Goal: Task Accomplishment & Management: Manage account settings

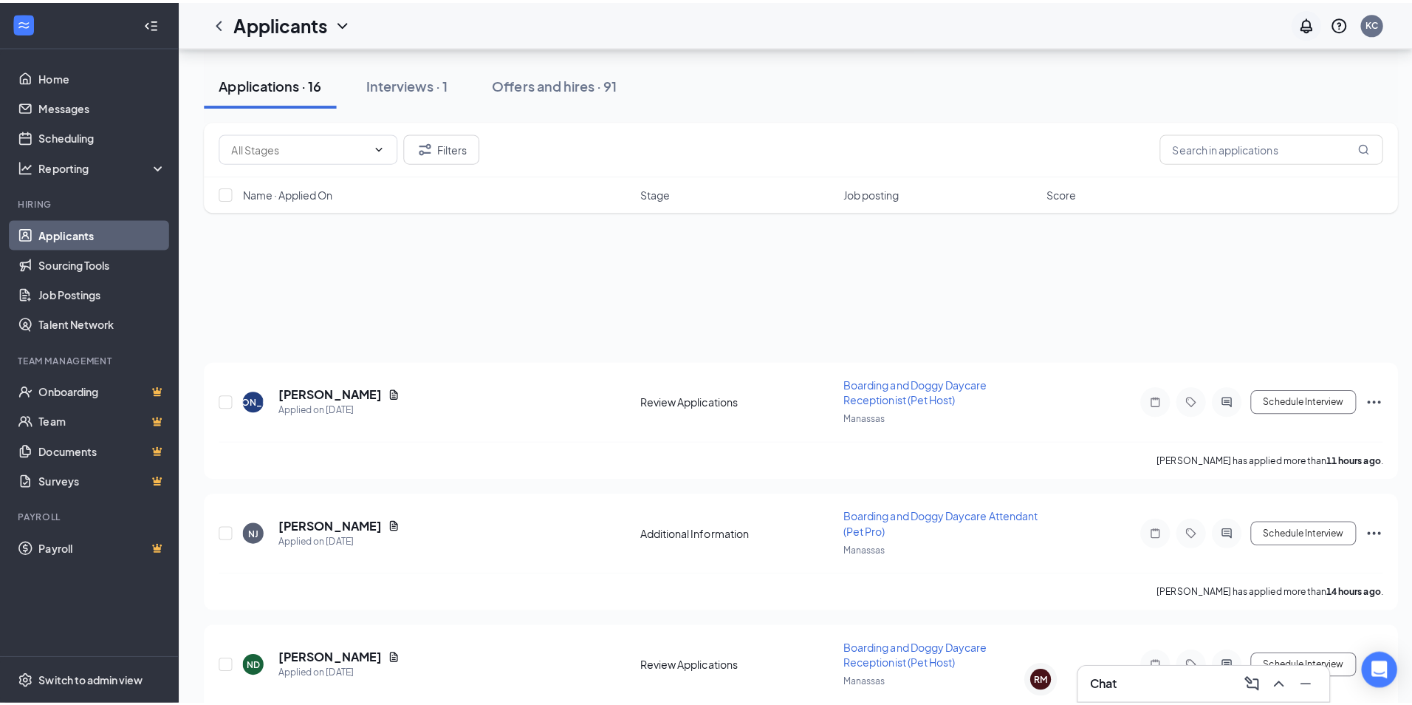
scroll to position [1676, 0]
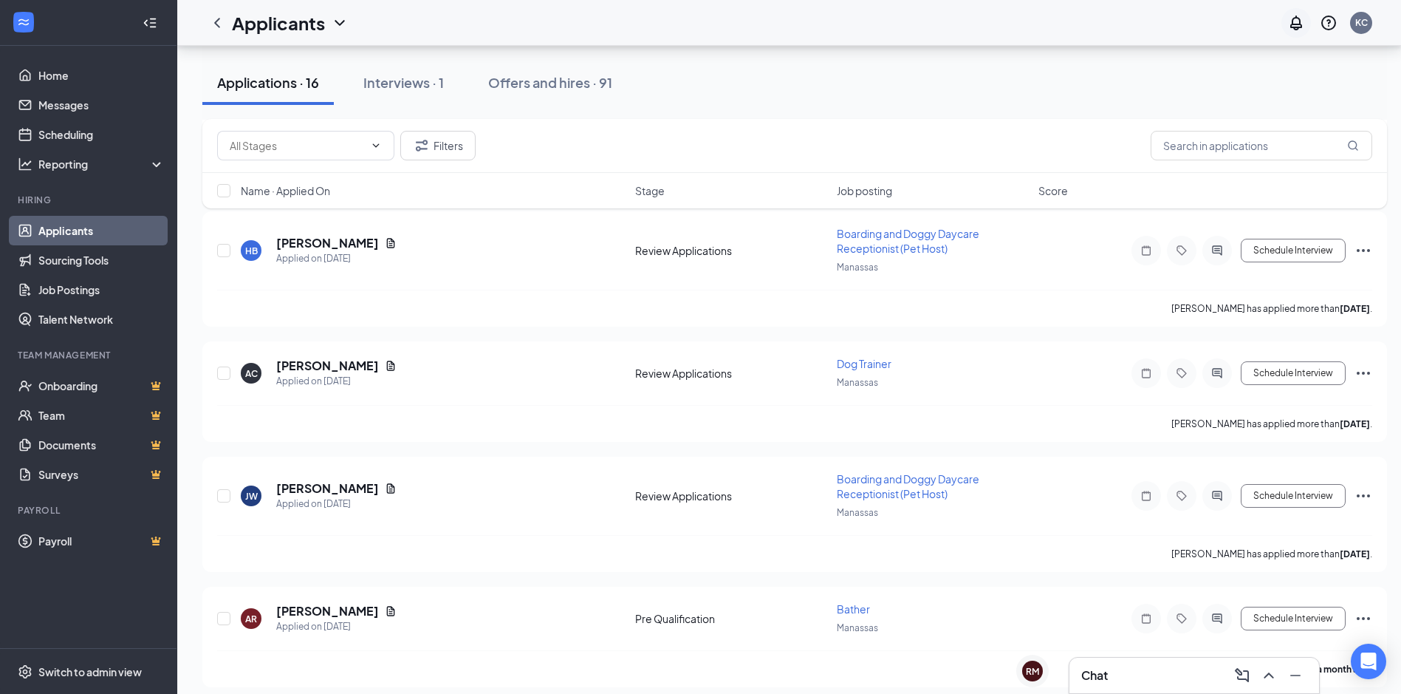
click at [1301, 19] on icon "Notifications" at bounding box center [1296, 23] width 18 height 18
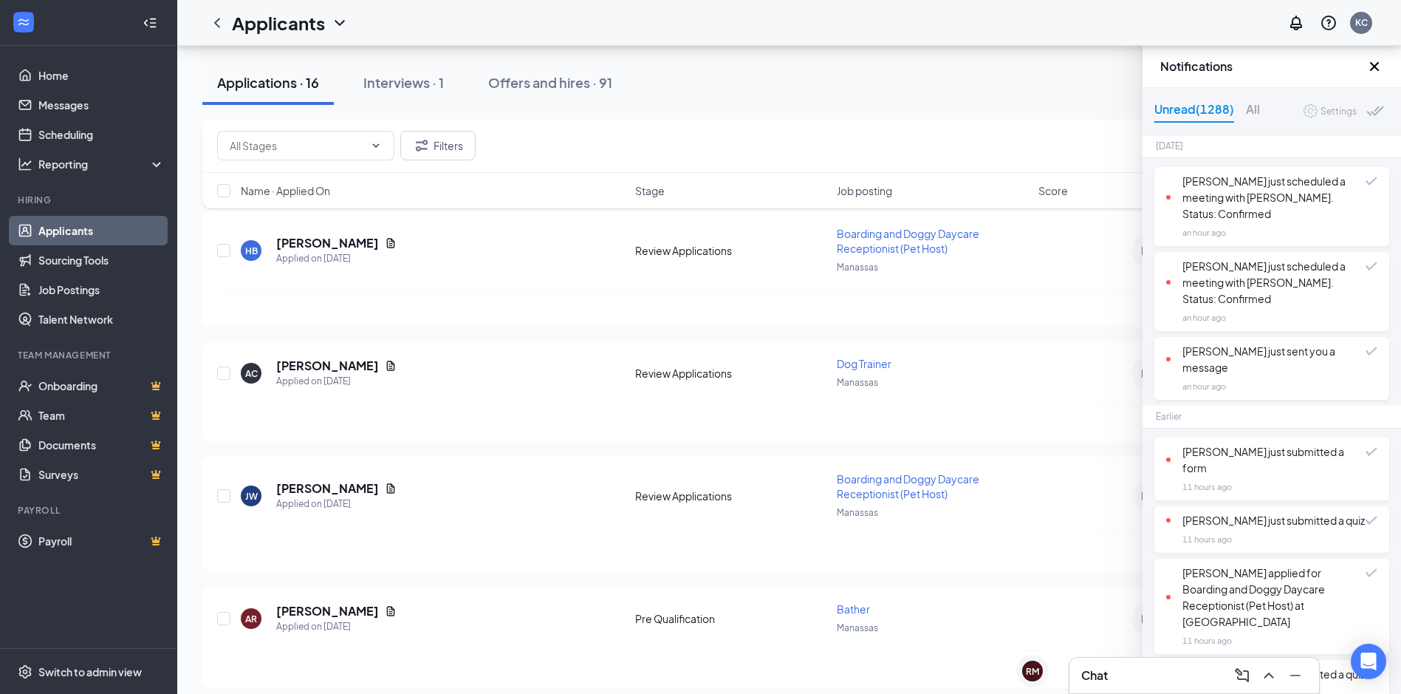
click at [842, 114] on div "Applications · 16 Interviews · 1 Offers and hires · 91" at bounding box center [794, 83] width 1185 height 74
click at [822, 148] on div "Filters" at bounding box center [794, 146] width 1155 height 30
click at [1376, 75] on icon "Cross" at bounding box center [1375, 67] width 18 height 18
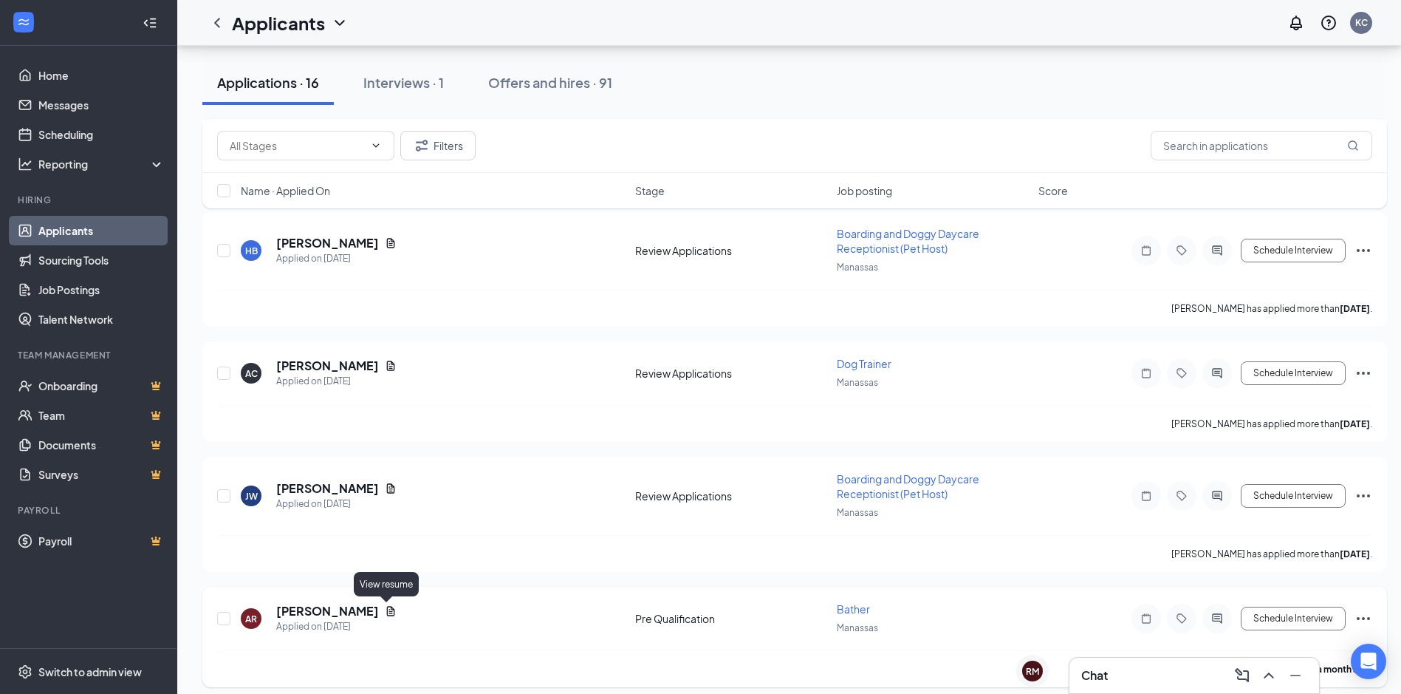
click at [385, 612] on icon "Document" at bounding box center [391, 611] width 12 height 12
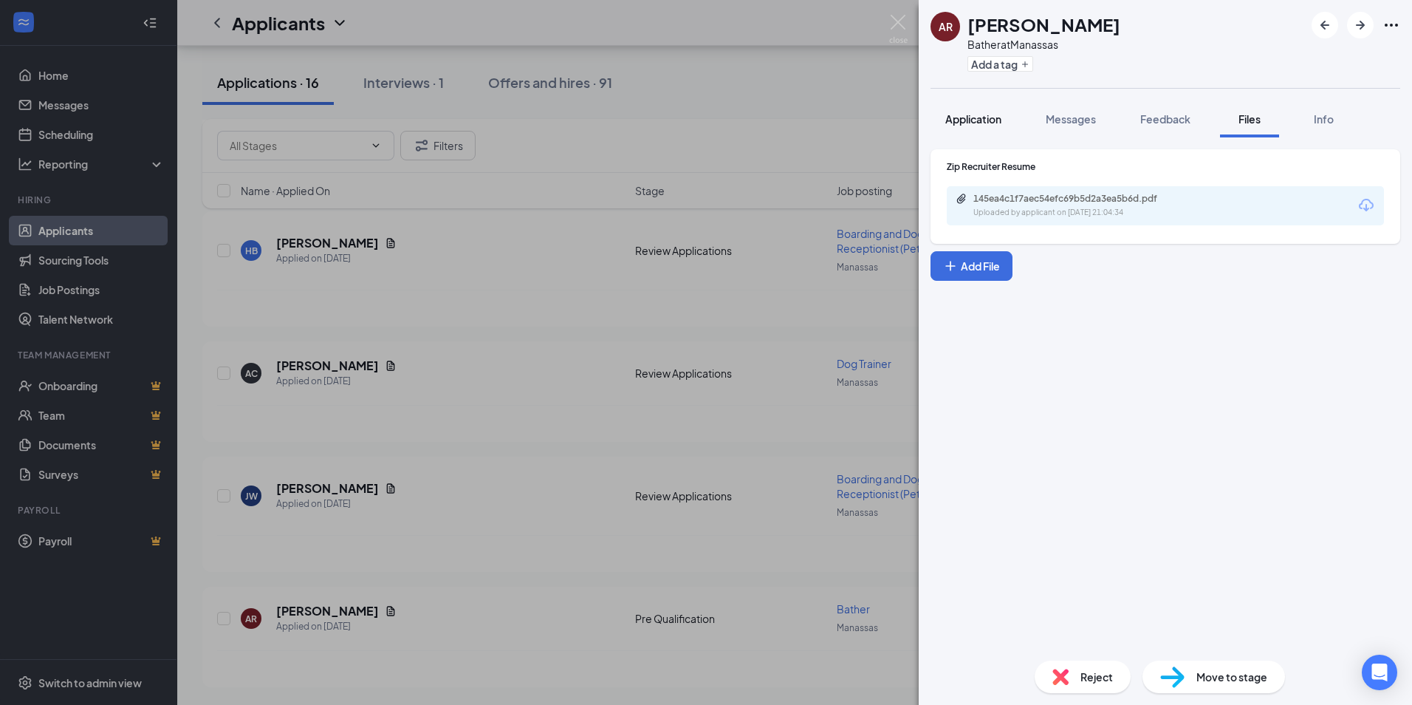
click at [960, 110] on button "Application" at bounding box center [974, 118] width 86 height 37
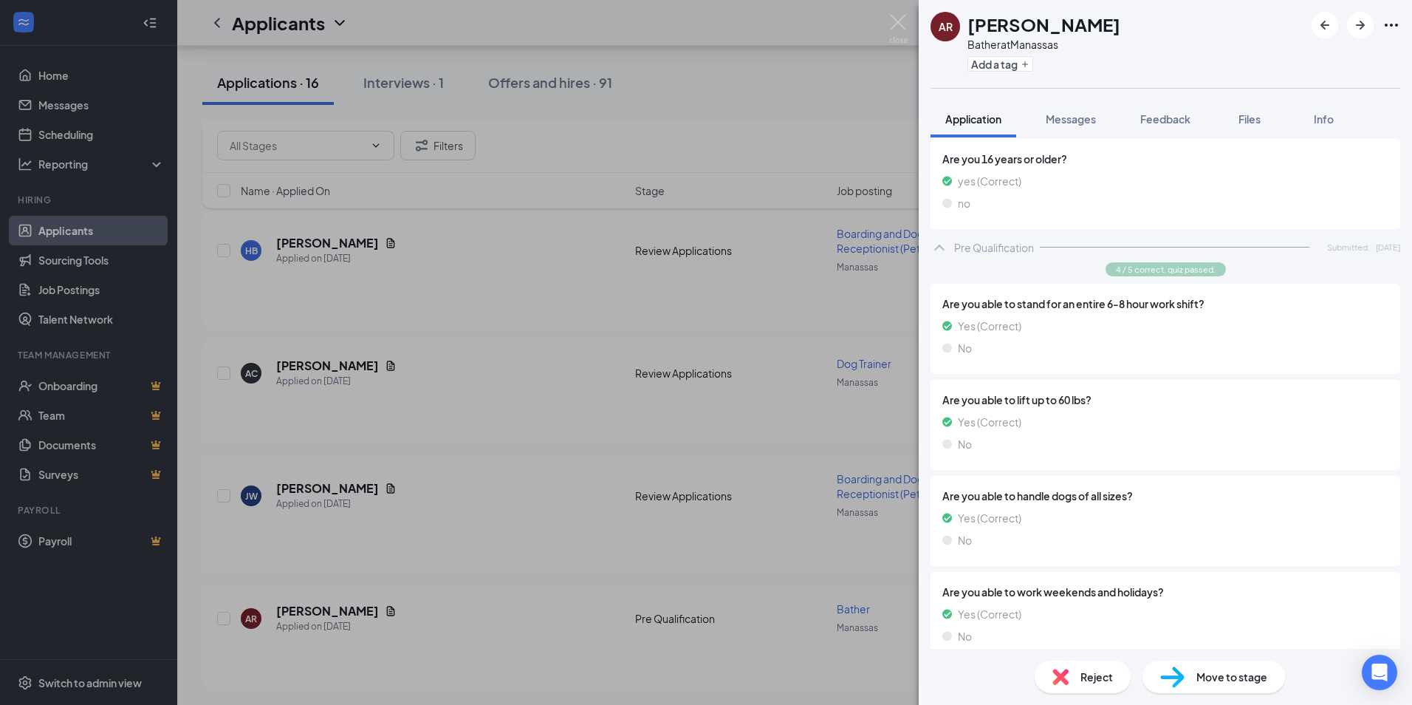
scroll to position [626, 0]
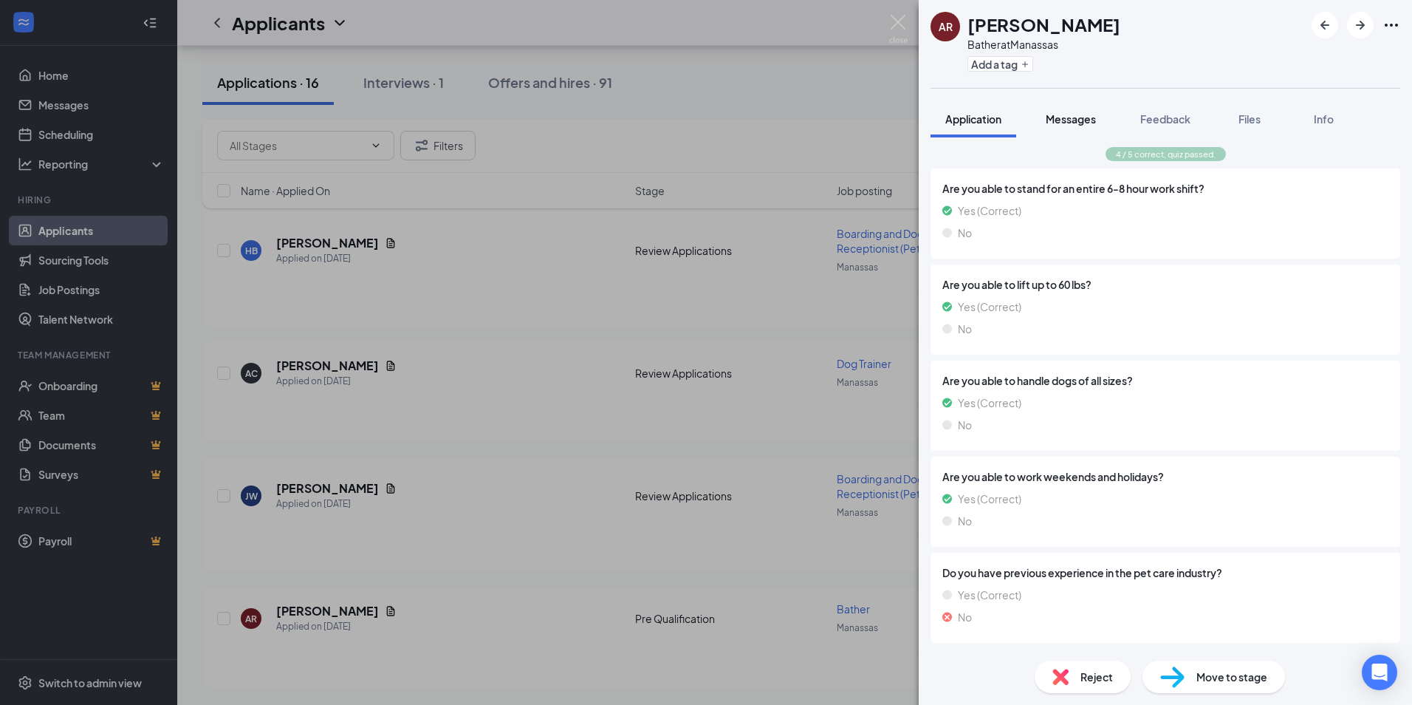
click at [1097, 109] on button "Messages" at bounding box center [1071, 118] width 80 height 37
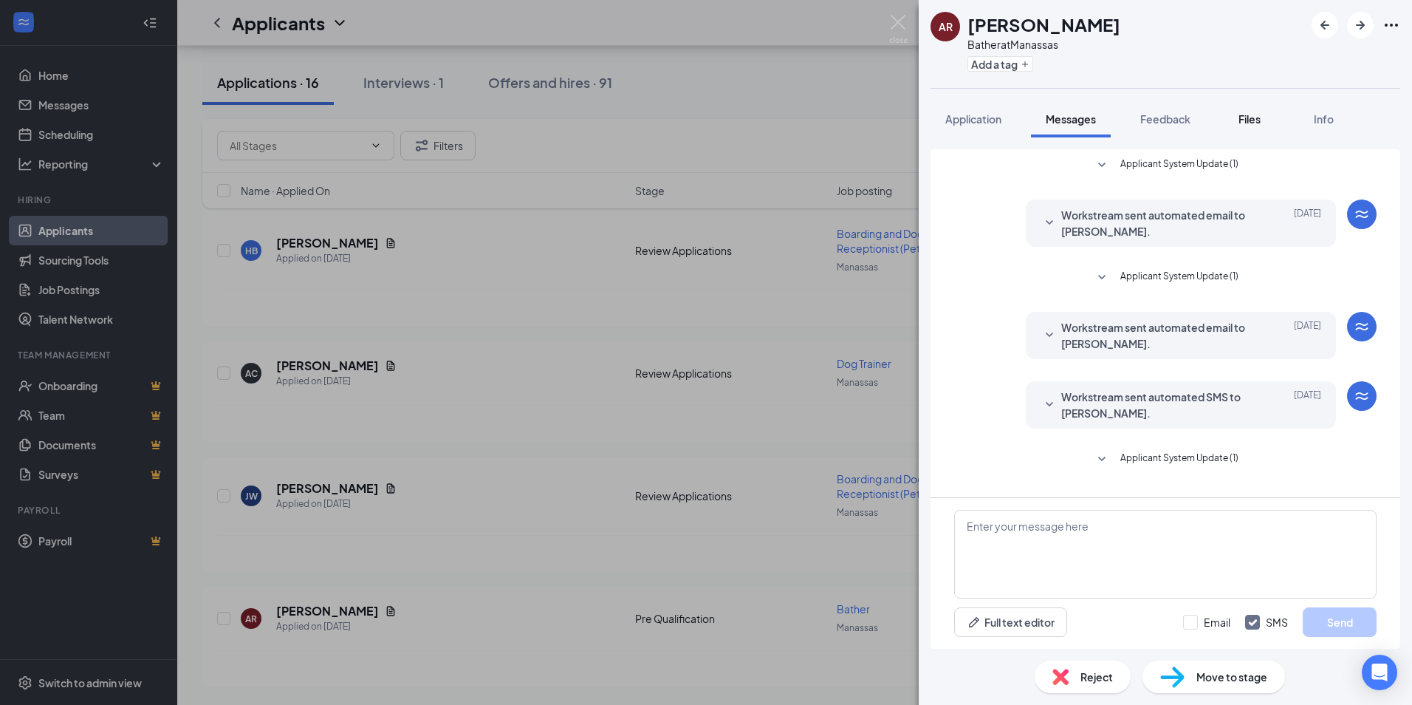
click at [1231, 118] on button "Files" at bounding box center [1249, 118] width 59 height 37
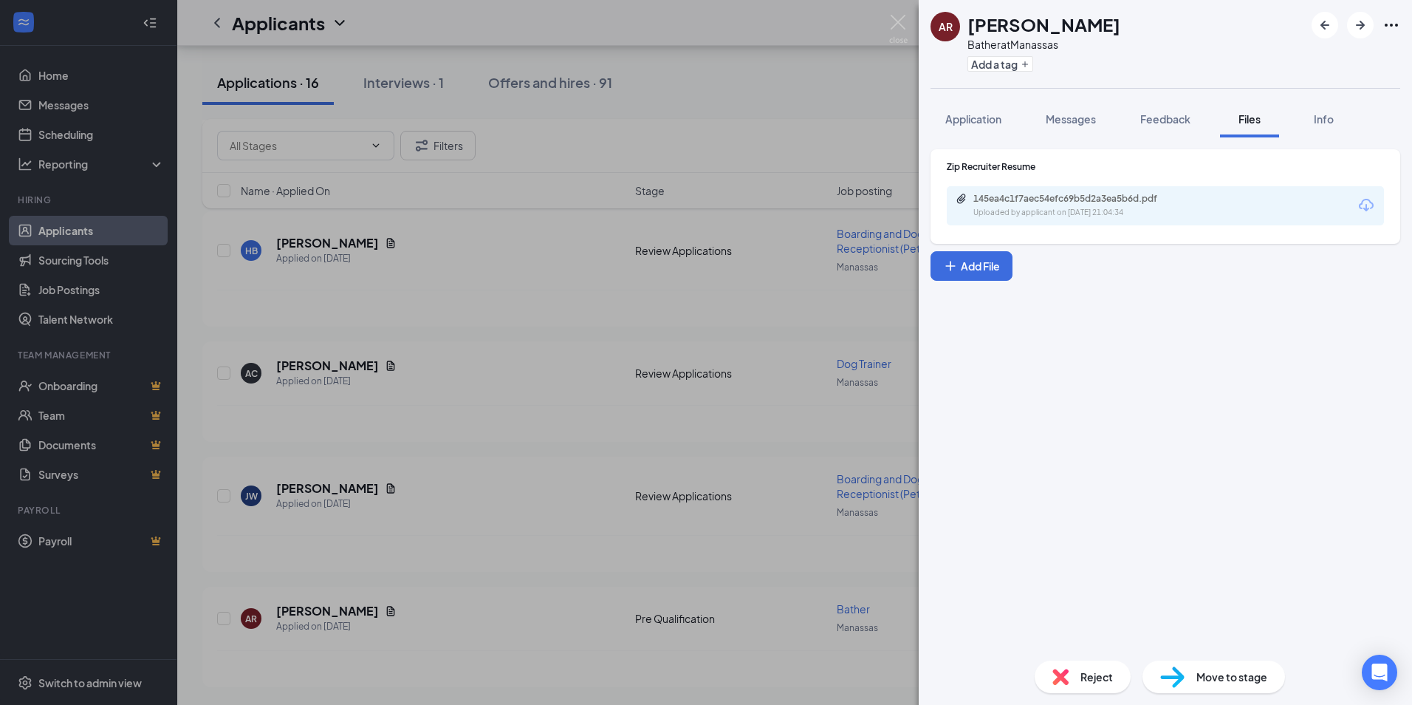
click at [1059, 199] on div "145ea4c1f7aec54efc69b5d2a3ea5b6d.pdf" at bounding box center [1076, 199] width 207 height 12
click at [985, 115] on span "Application" at bounding box center [973, 118] width 56 height 13
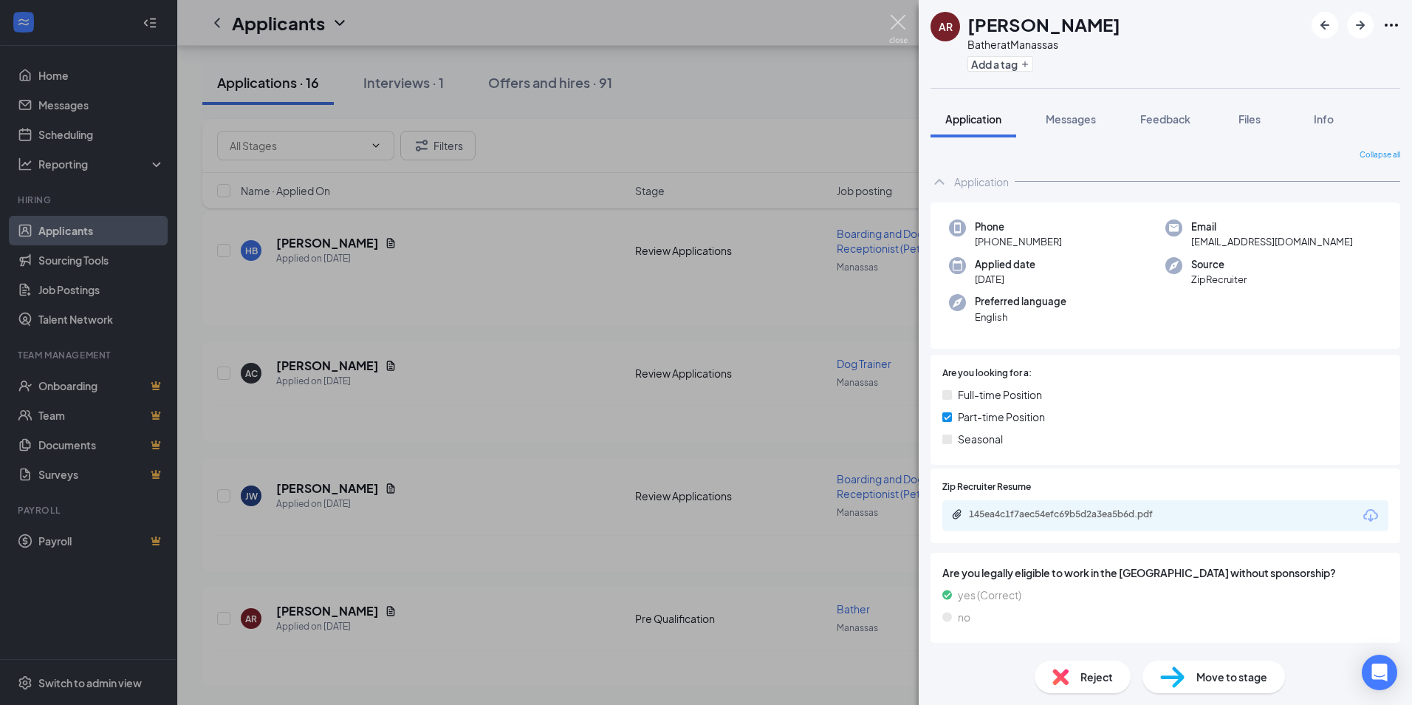
click at [902, 21] on img at bounding box center [898, 29] width 18 height 29
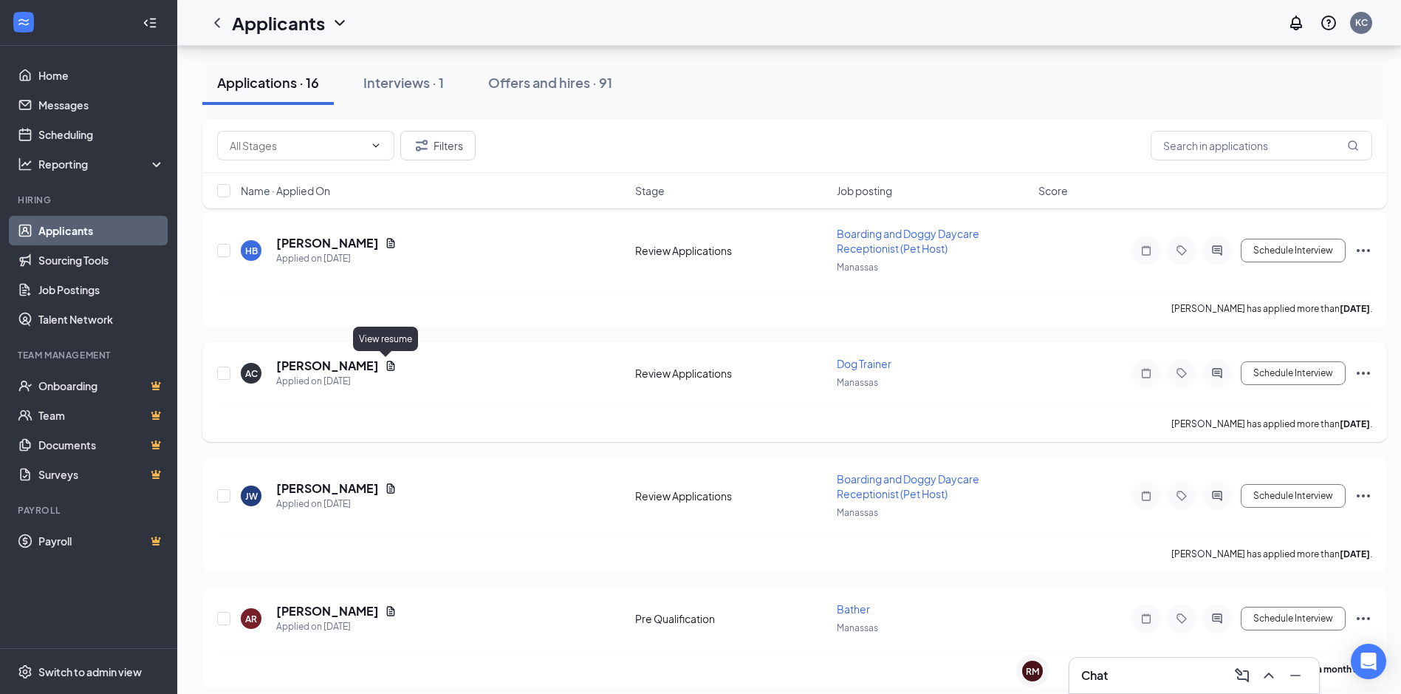
click at [387, 369] on icon "Document" at bounding box center [391, 365] width 8 height 10
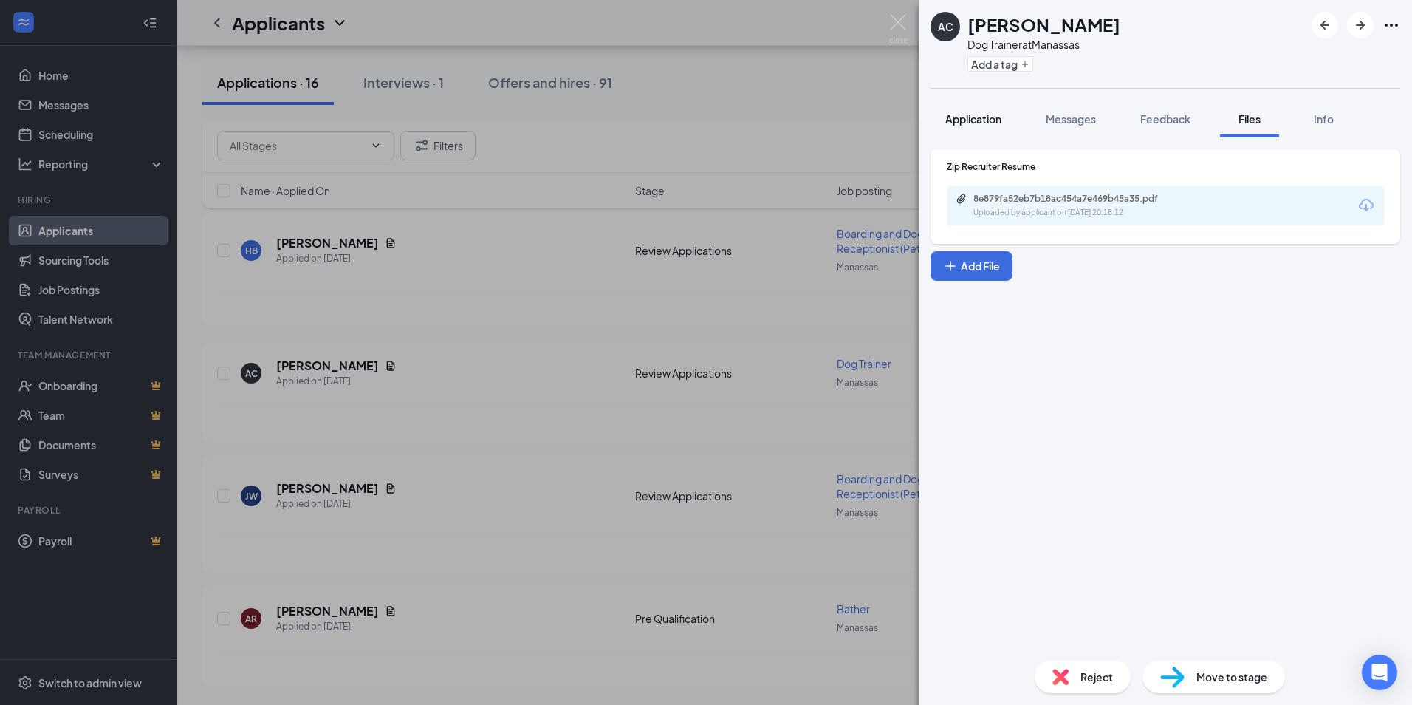
click at [998, 121] on span "Application" at bounding box center [973, 118] width 56 height 13
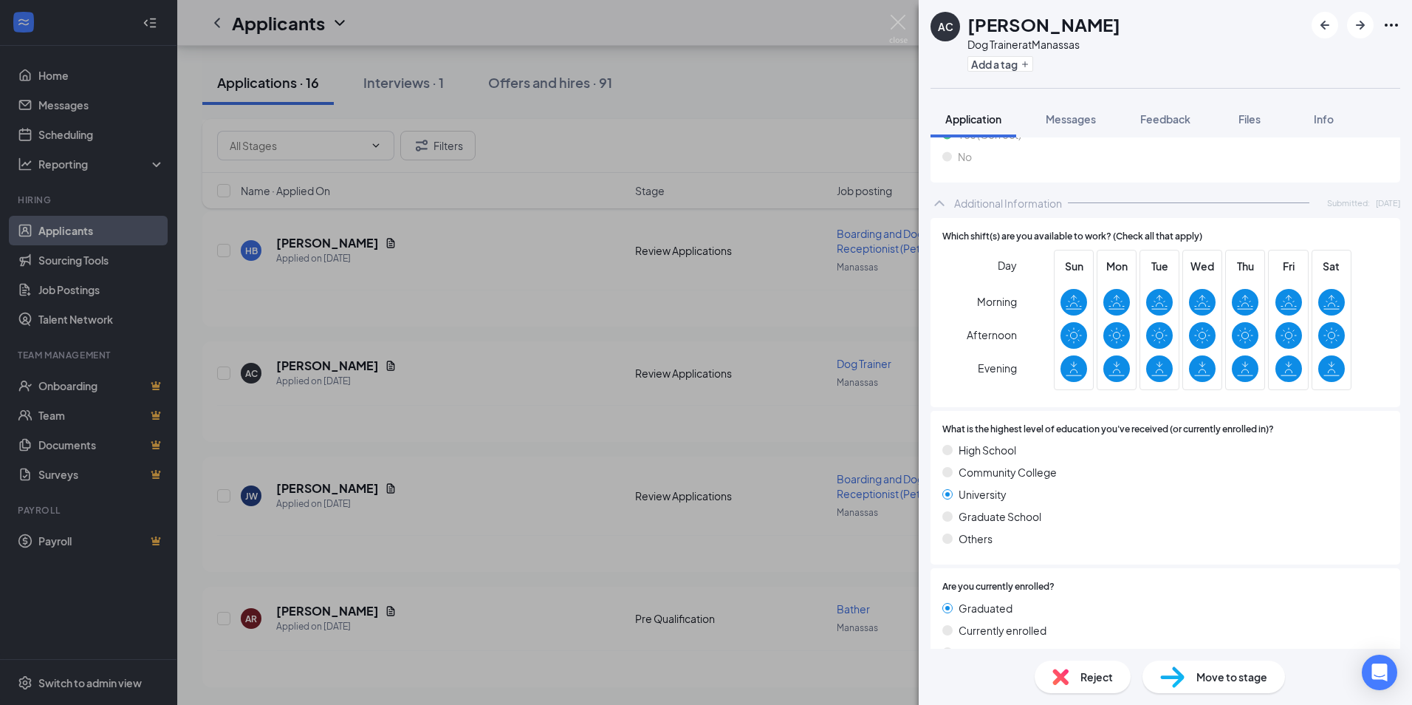
scroll to position [1551, 0]
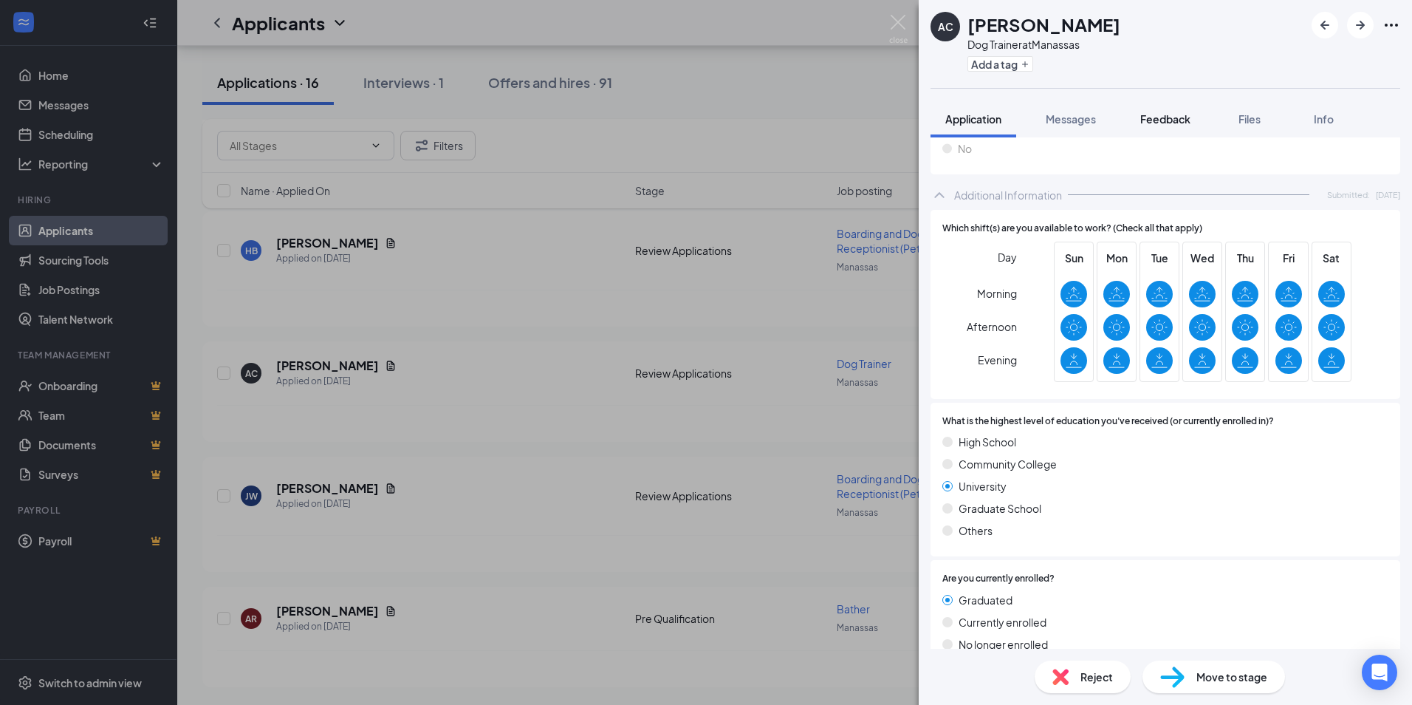
click at [1168, 114] on span "Feedback" at bounding box center [1165, 118] width 50 height 13
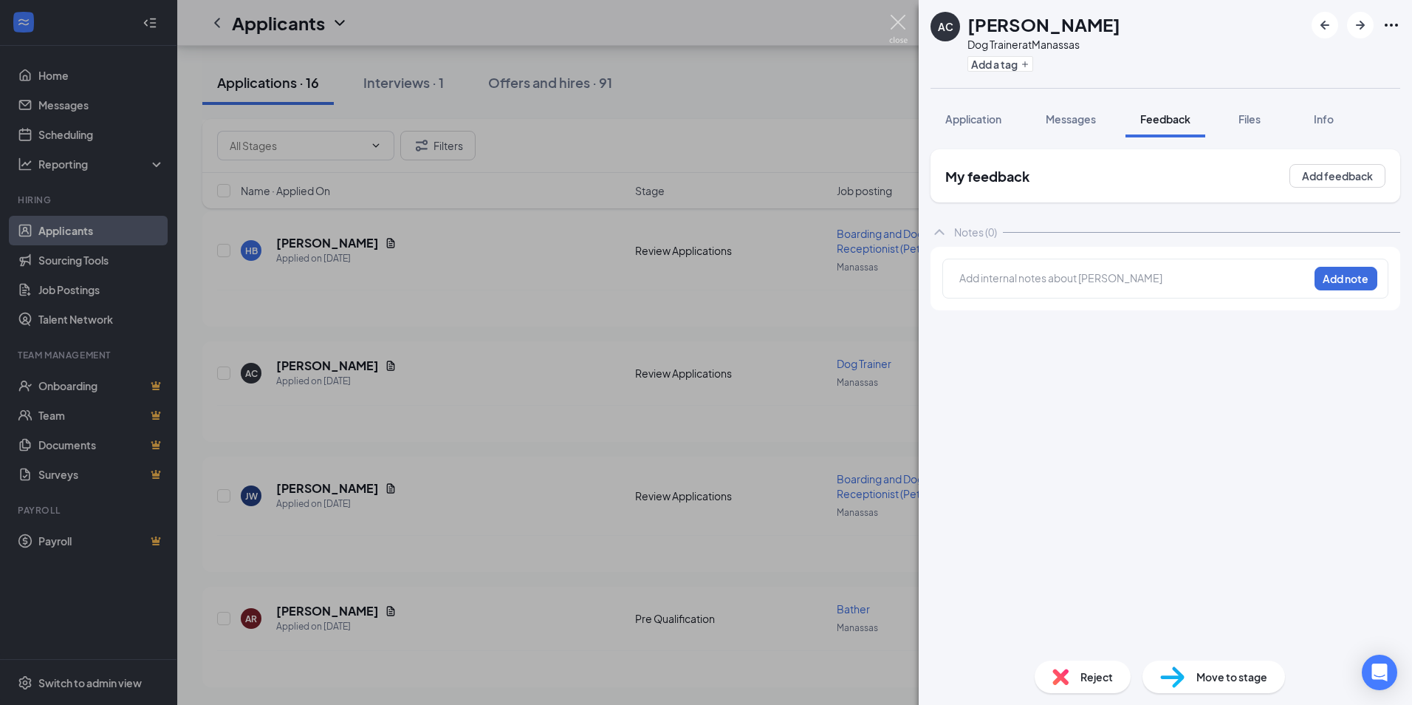
click at [901, 18] on img at bounding box center [898, 29] width 18 height 29
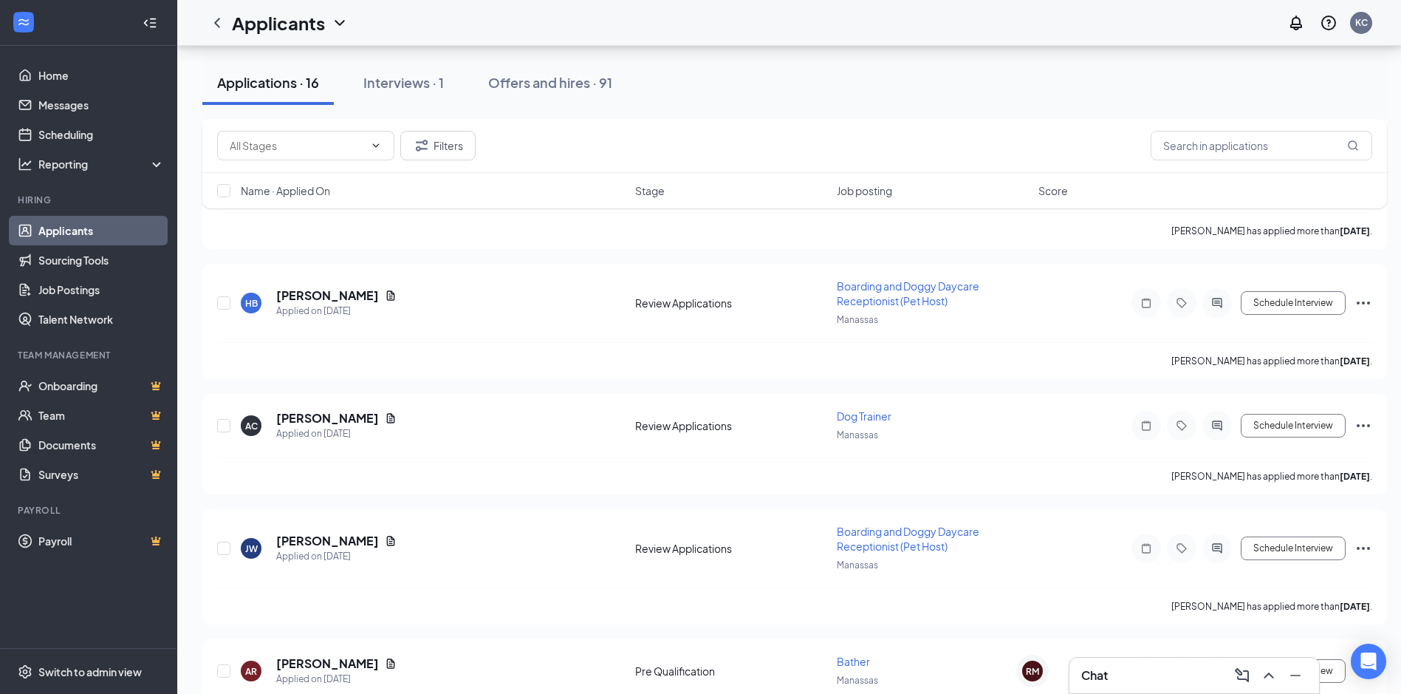
scroll to position [1528, 0]
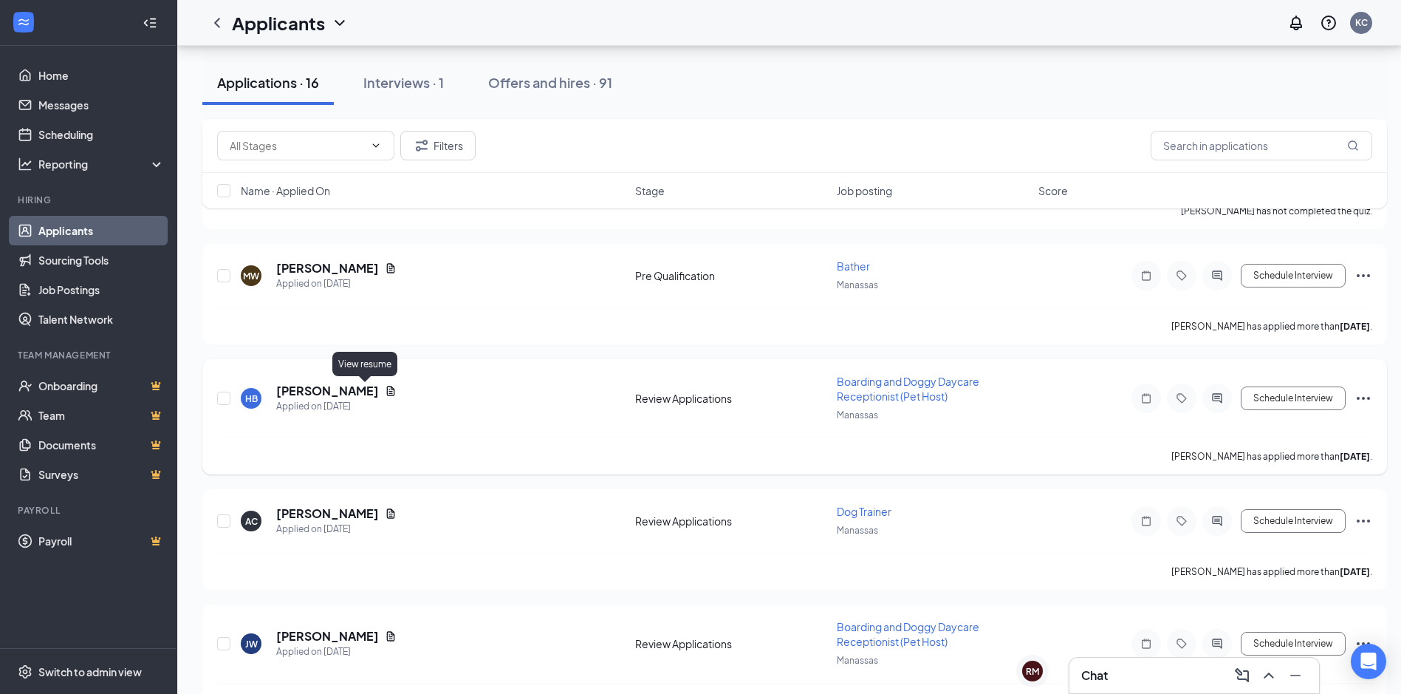
click at [385, 391] on icon "Document" at bounding box center [391, 391] width 12 height 12
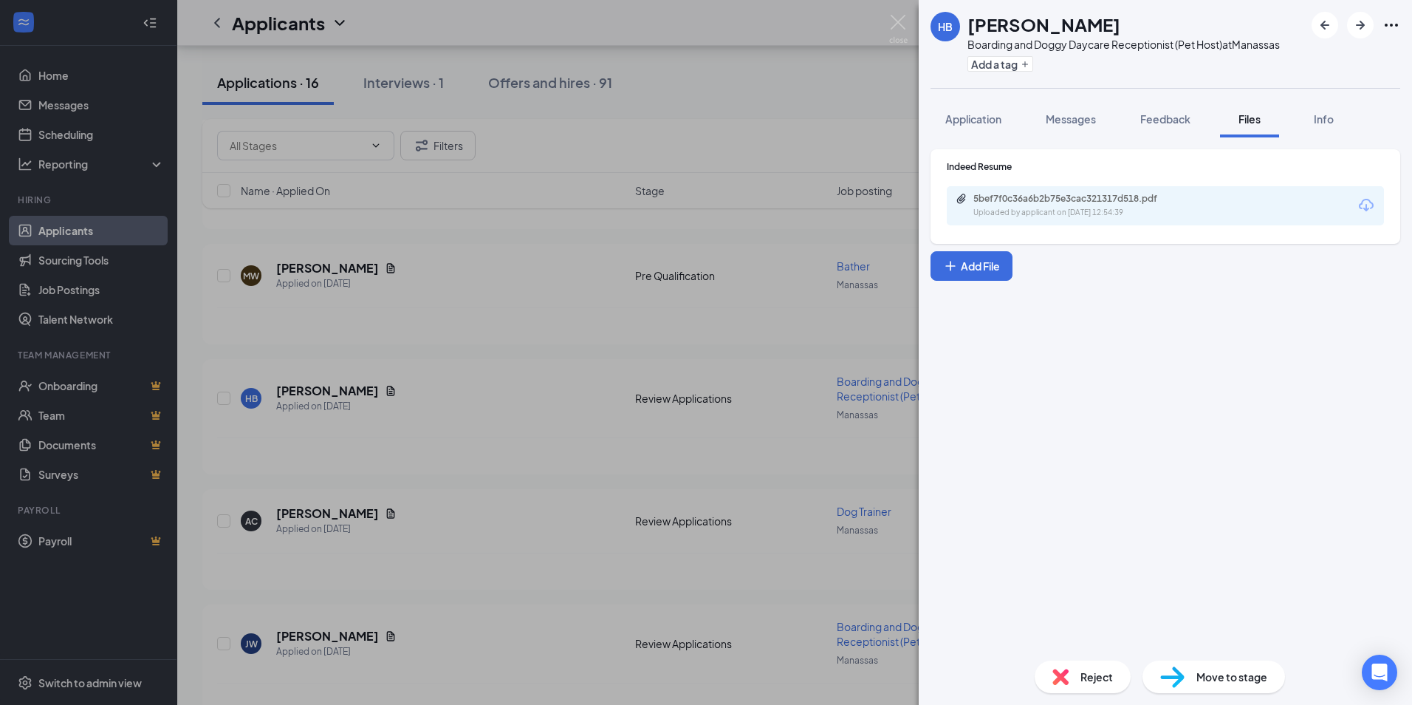
click at [990, 211] on div "Uploaded by applicant on [DATE] 12:54:39" at bounding box center [1084, 213] width 222 height 12
click at [897, 16] on img at bounding box center [898, 29] width 18 height 29
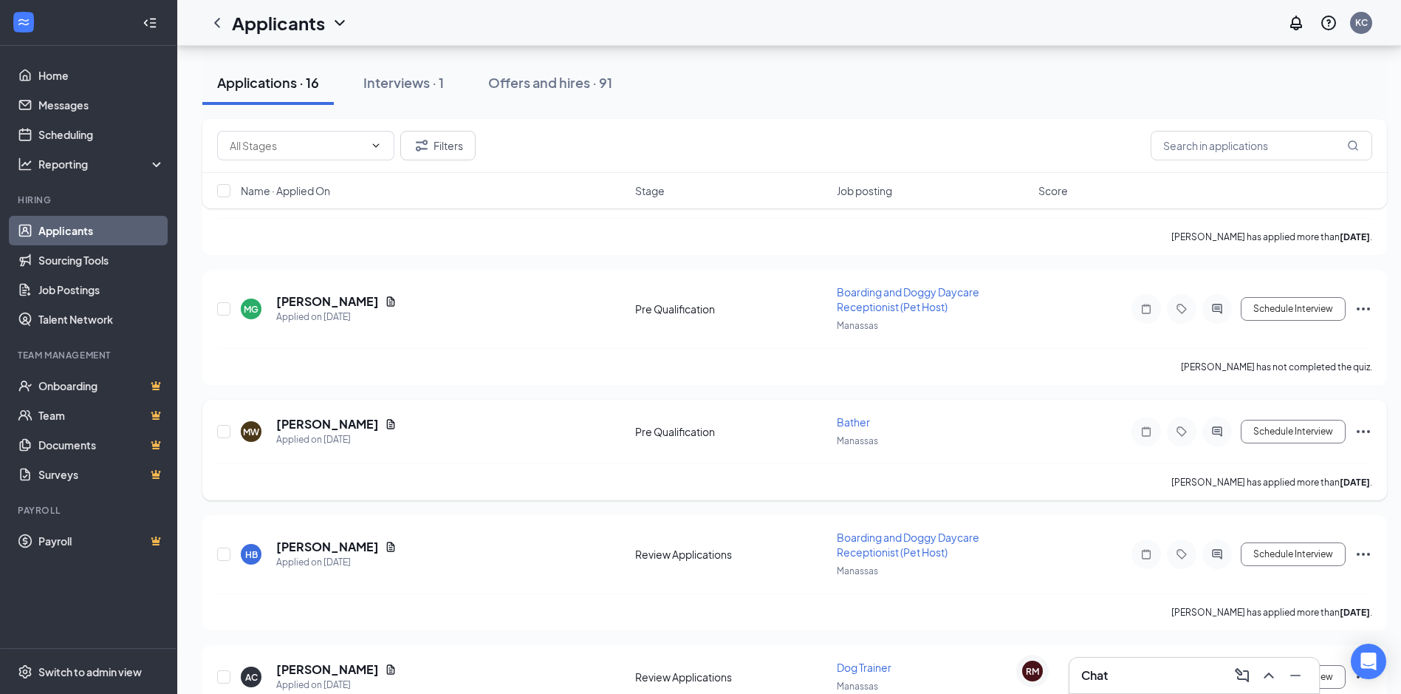
scroll to position [1307, 0]
